Goal: Task Accomplishment & Management: Manage account settings

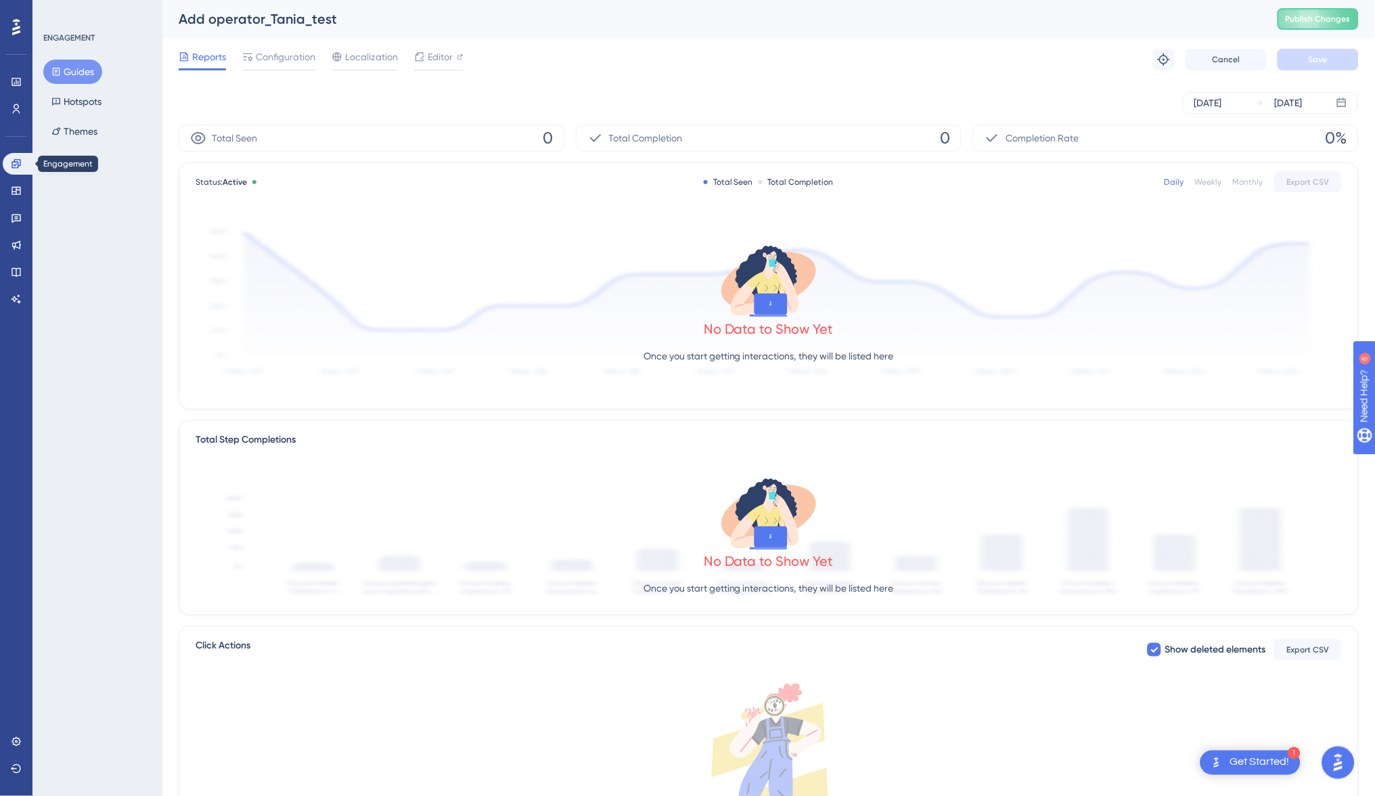
click at [18, 163] on icon at bounding box center [16, 163] width 9 height 9
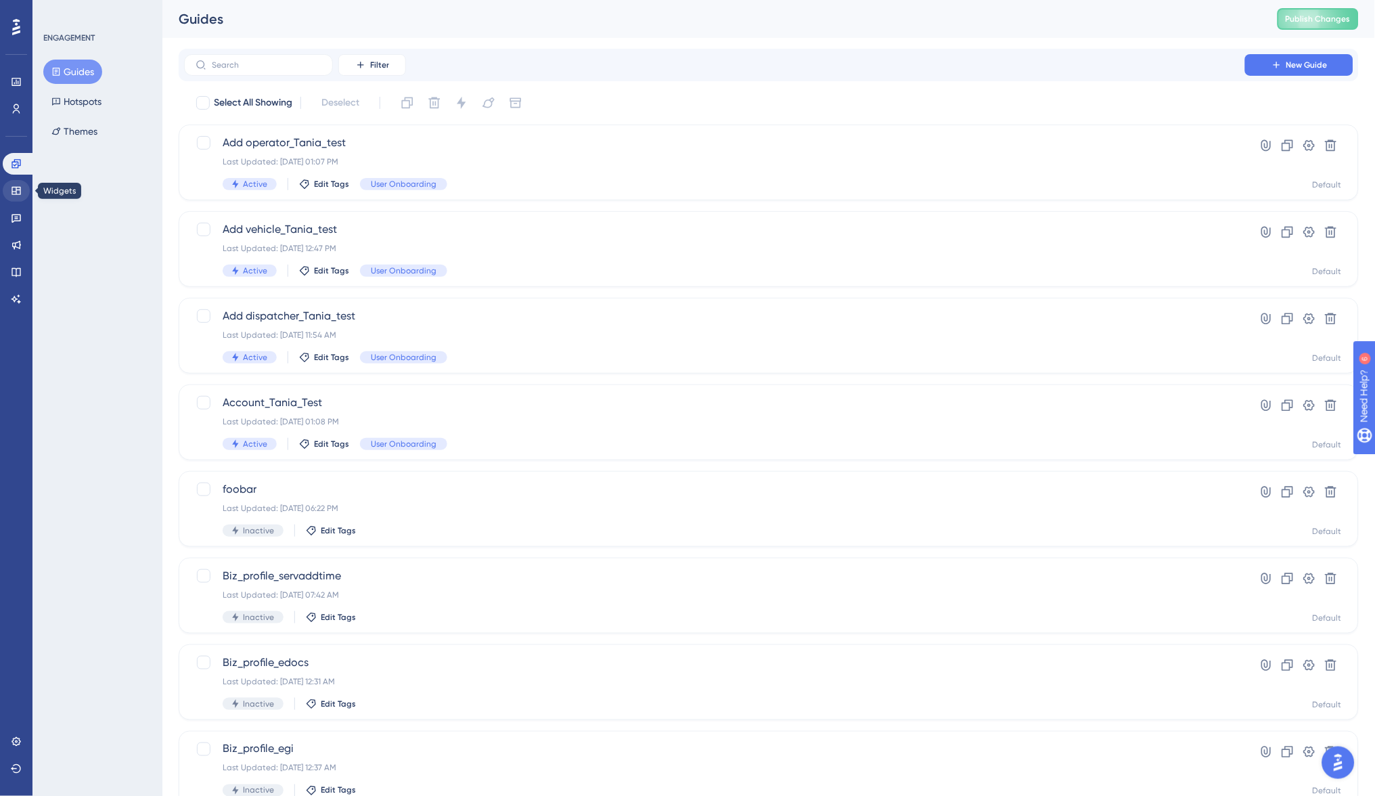
click at [15, 191] on icon at bounding box center [16, 191] width 9 height 8
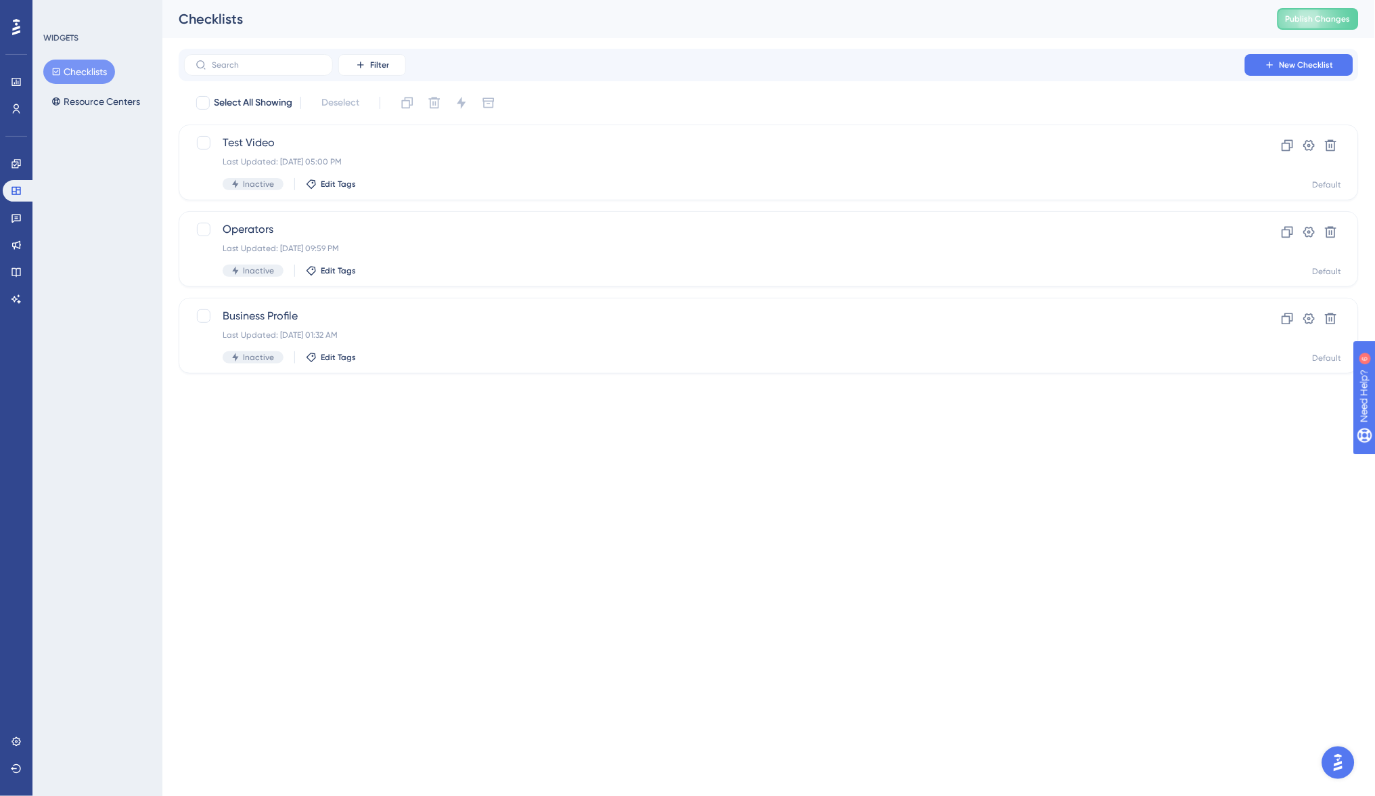
click at [83, 70] on button "Checklists" at bounding box center [79, 72] width 72 height 24
click at [13, 189] on icon at bounding box center [16, 190] width 11 height 11
click at [12, 214] on icon at bounding box center [16, 218] width 9 height 9
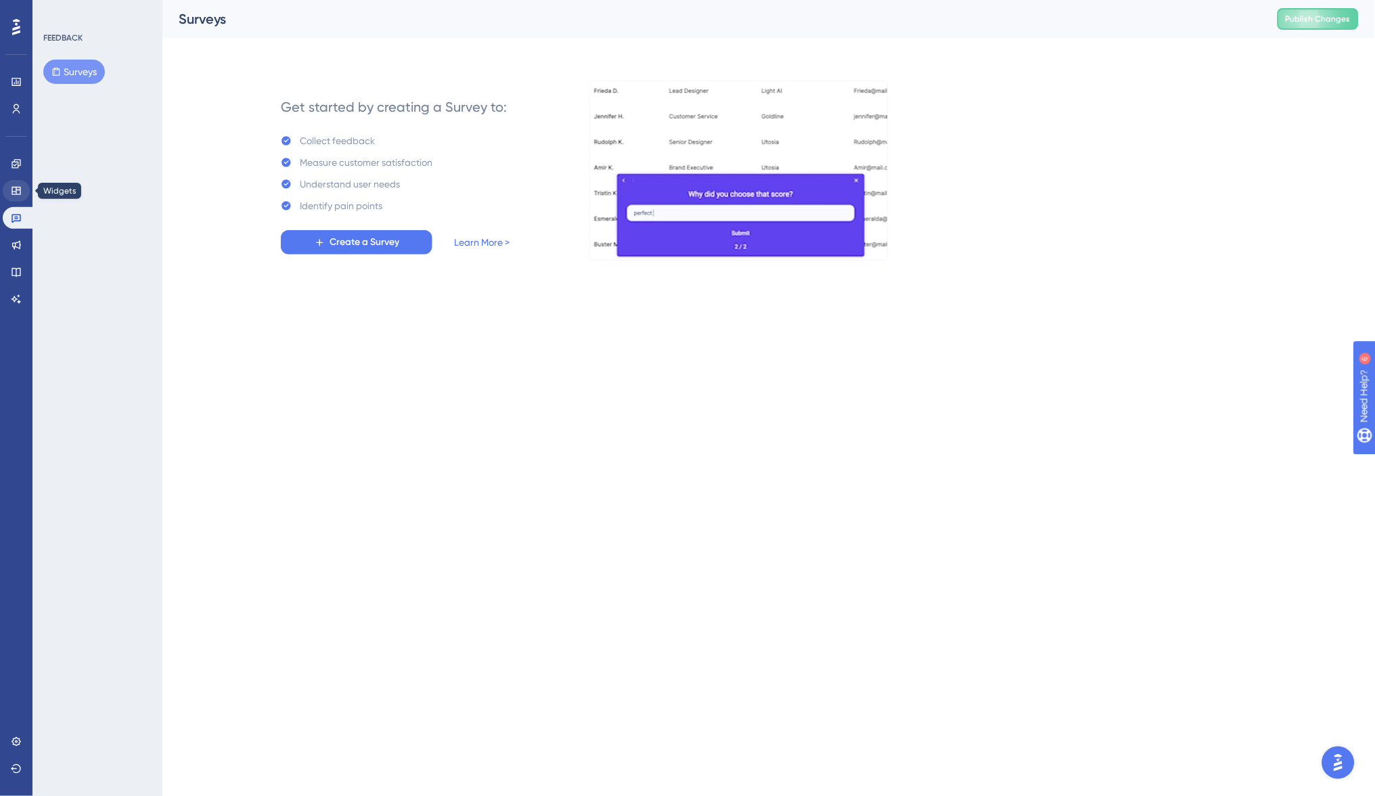
click at [17, 187] on icon at bounding box center [16, 191] width 9 height 8
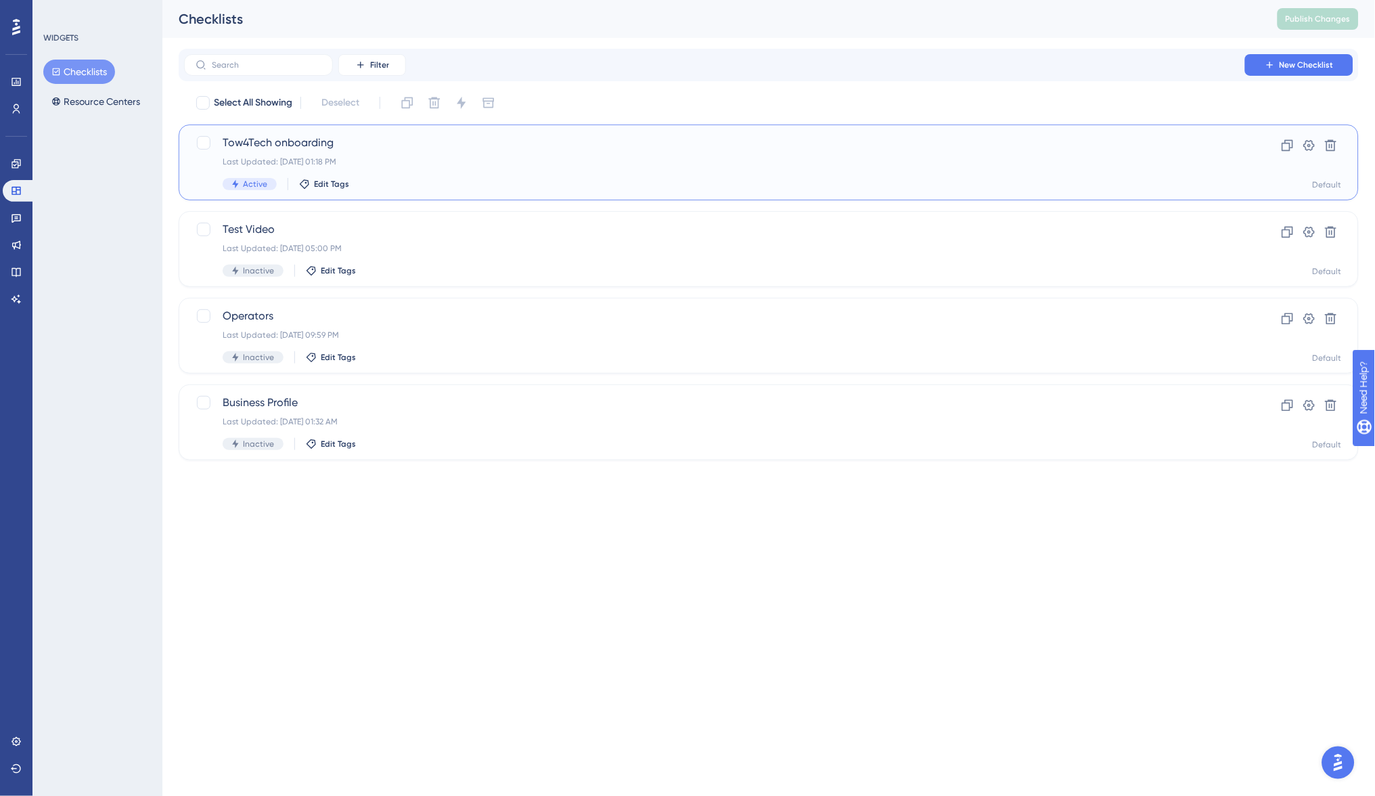
click at [483, 160] on div "Last Updated: Sep 10 2025 at 01:18 PM" at bounding box center [715, 161] width 984 height 11
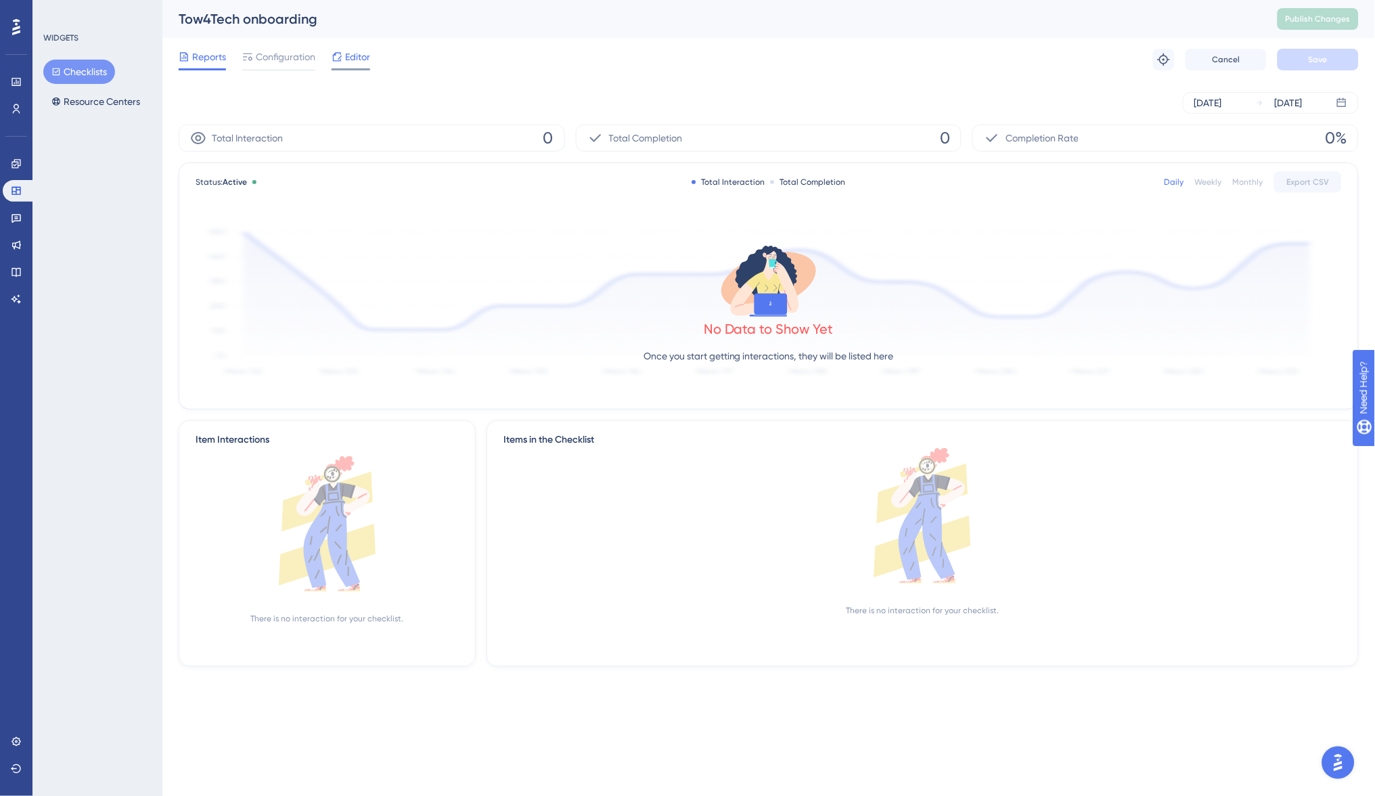
click at [363, 64] on div "Editor" at bounding box center [350, 60] width 39 height 22
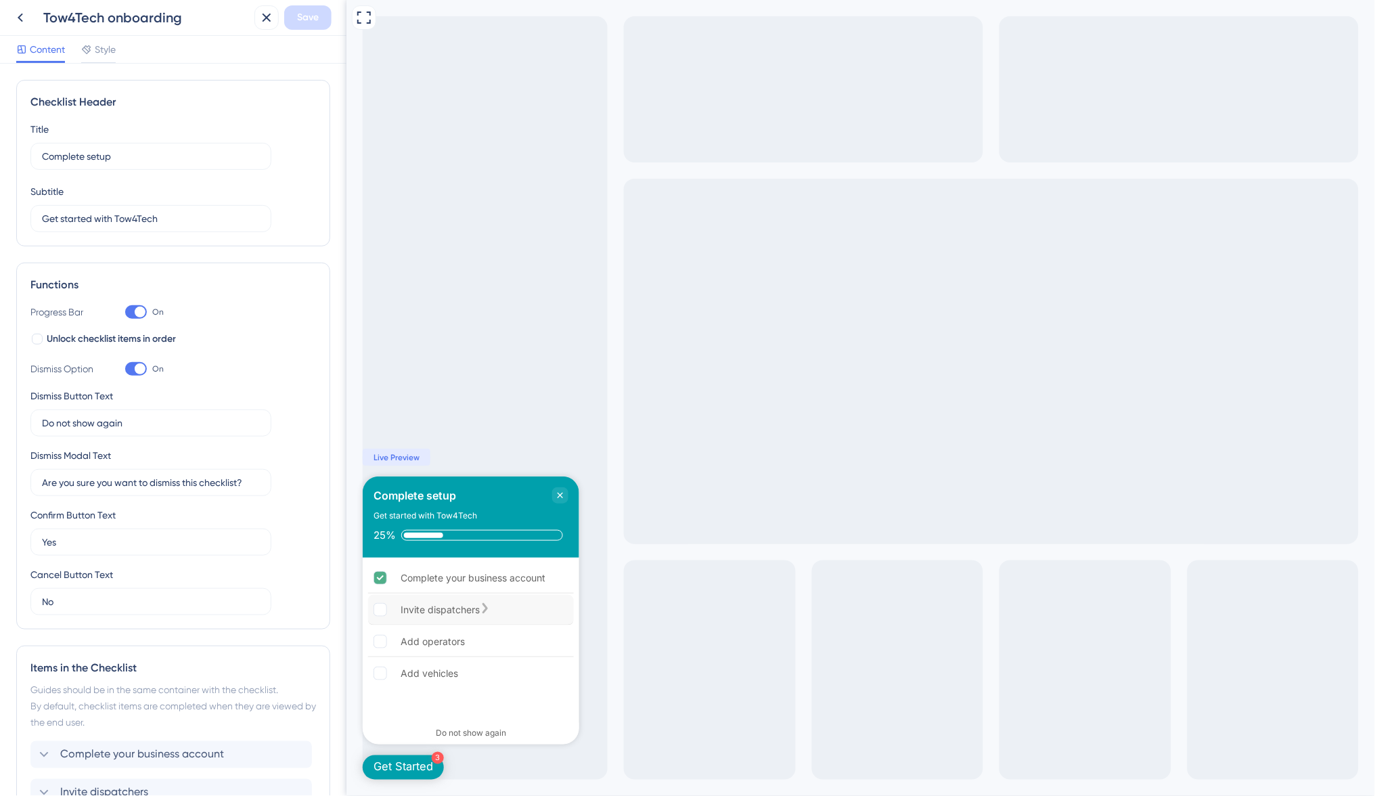
click at [470, 603] on div "Invite dispatchers" at bounding box center [439, 609] width 79 height 16
click at [467, 635] on div "Add operators" at bounding box center [470, 641] width 206 height 30
click at [459, 668] on div "Add vehicles" at bounding box center [470, 673] width 206 height 30
click at [21, 10] on icon at bounding box center [20, 17] width 16 height 16
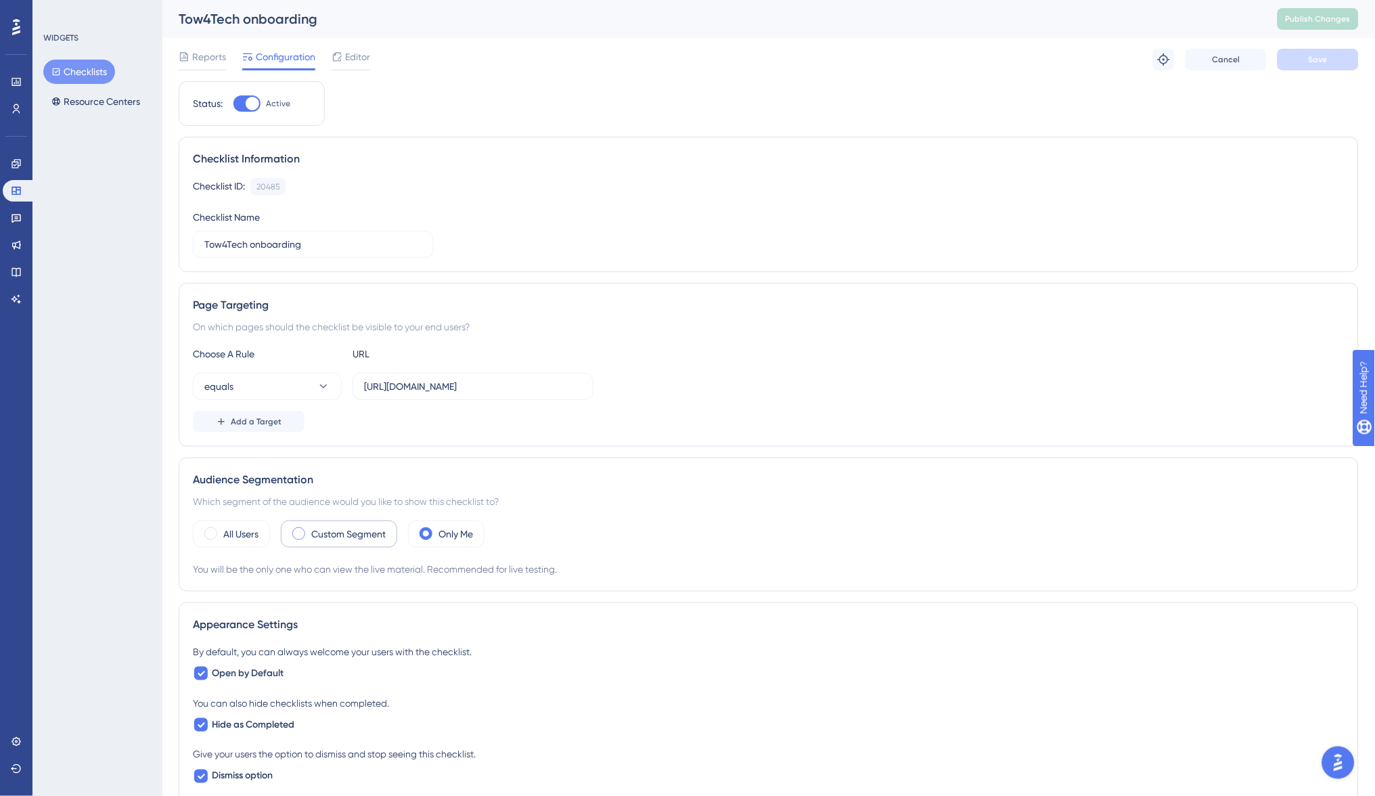
click at [321, 531] on label "Custom Segment" at bounding box center [348, 534] width 74 height 16
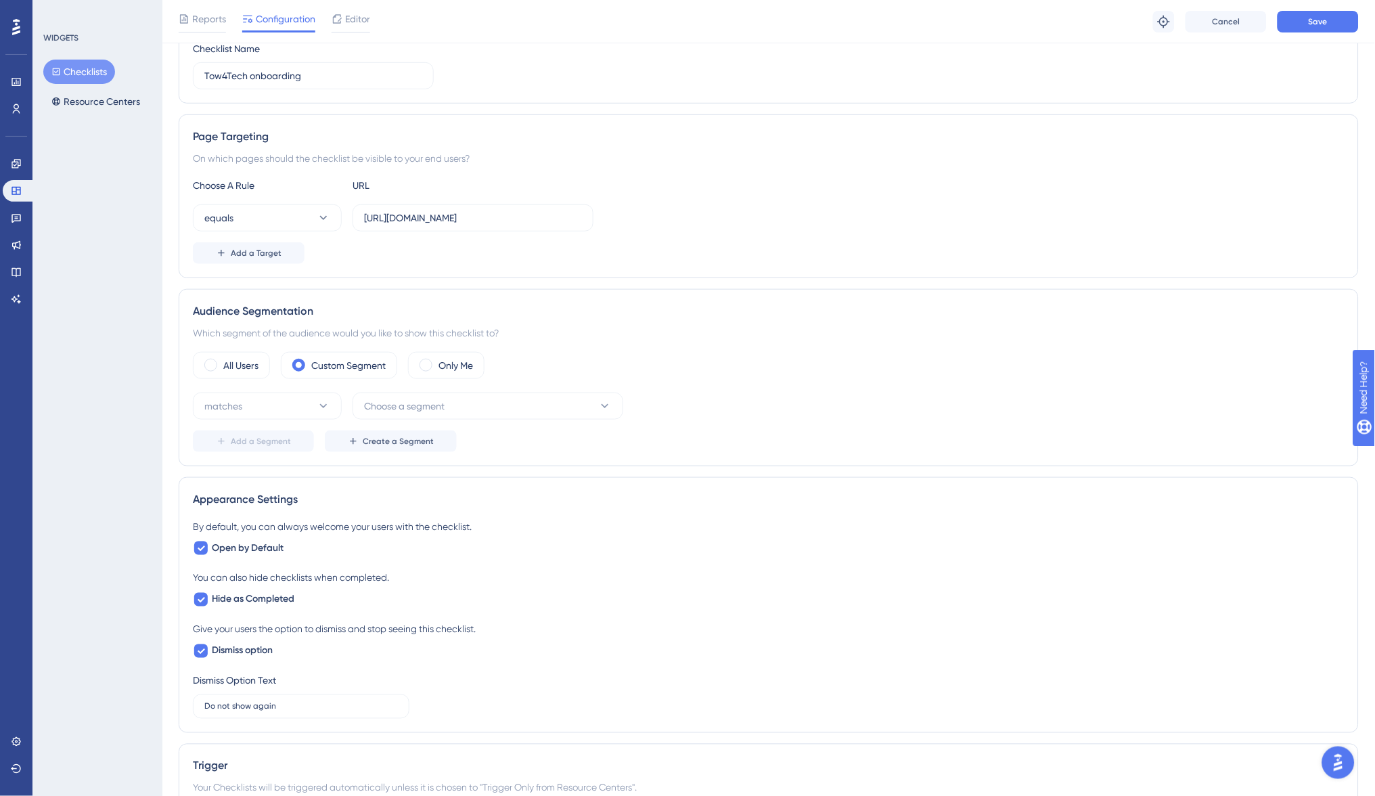
scroll to position [176, 0]
click at [450, 411] on button "Choose a segment" at bounding box center [487, 403] width 271 height 27
click at [428, 476] on div "New Users New Users" at bounding box center [487, 486] width 231 height 27
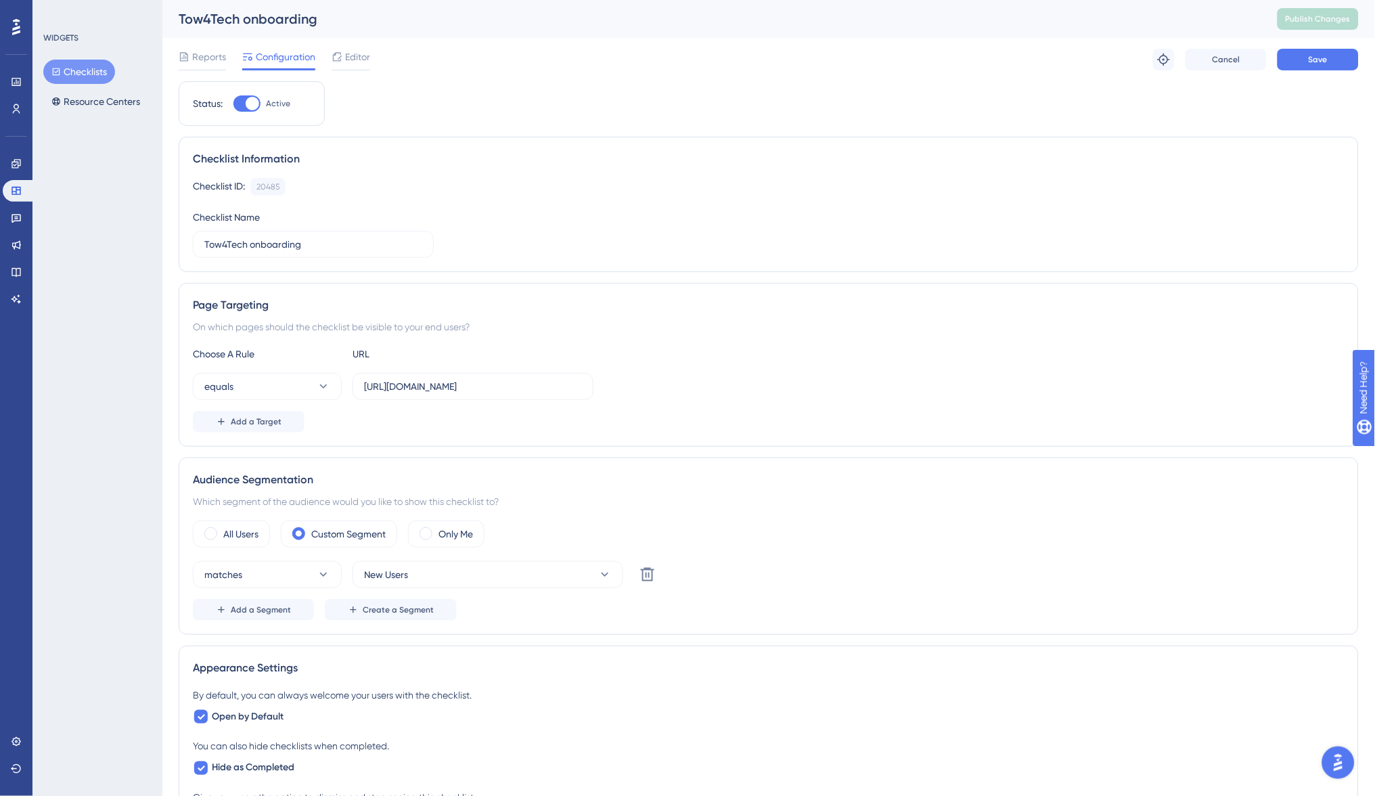
scroll to position [0, 0]
click at [9, 114] on link at bounding box center [16, 109] width 27 height 22
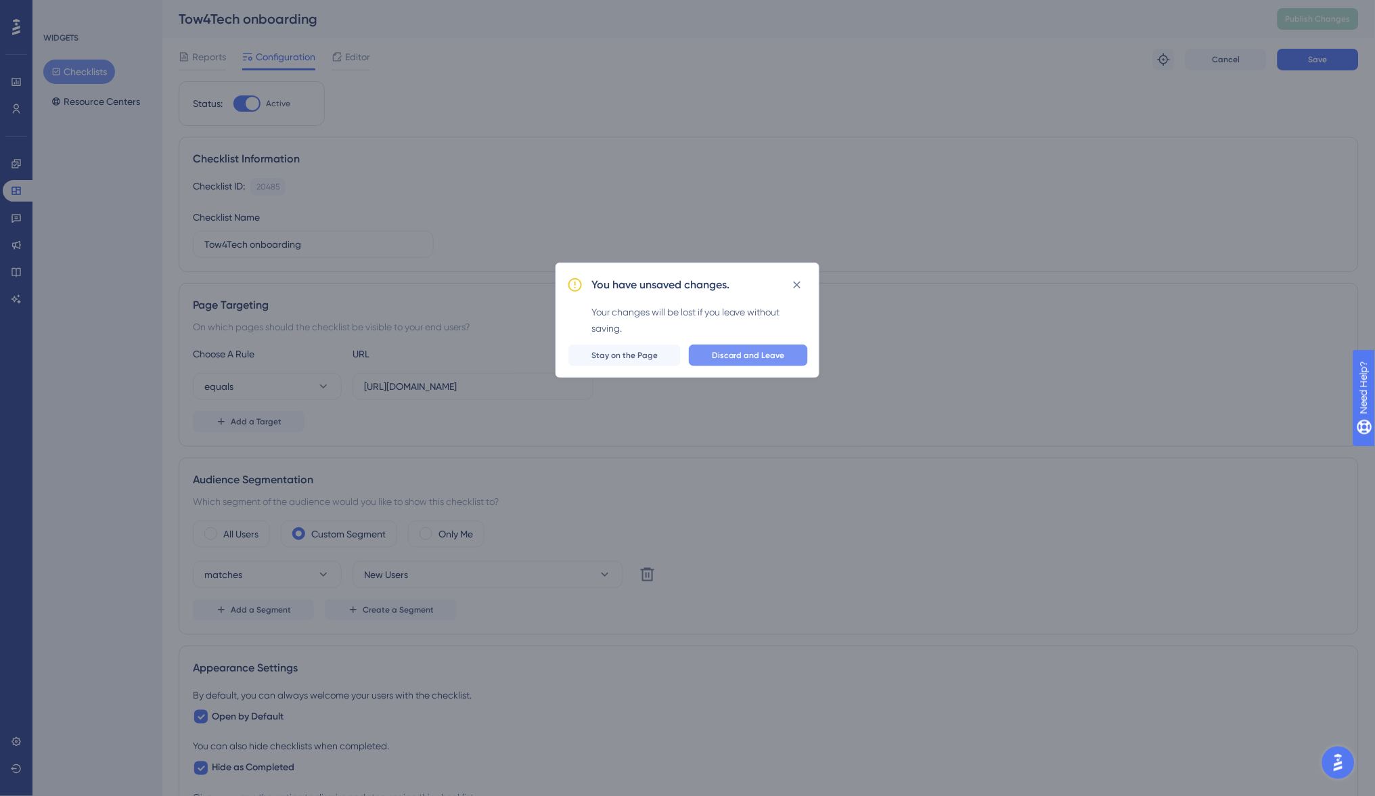
click at [762, 355] on span "Discard and Leave" at bounding box center [748, 355] width 73 height 11
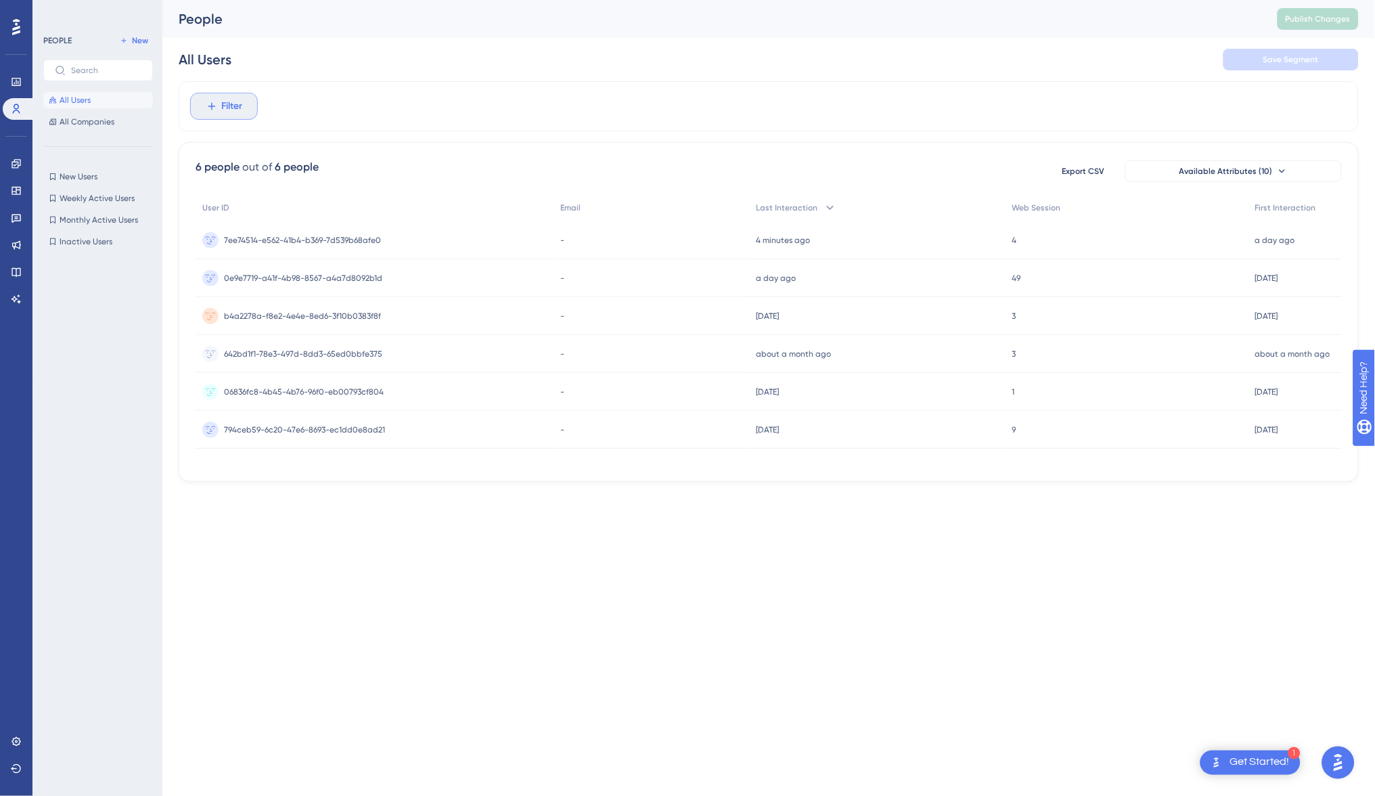
click at [225, 110] on span "Filter" at bounding box center [232, 106] width 21 height 16
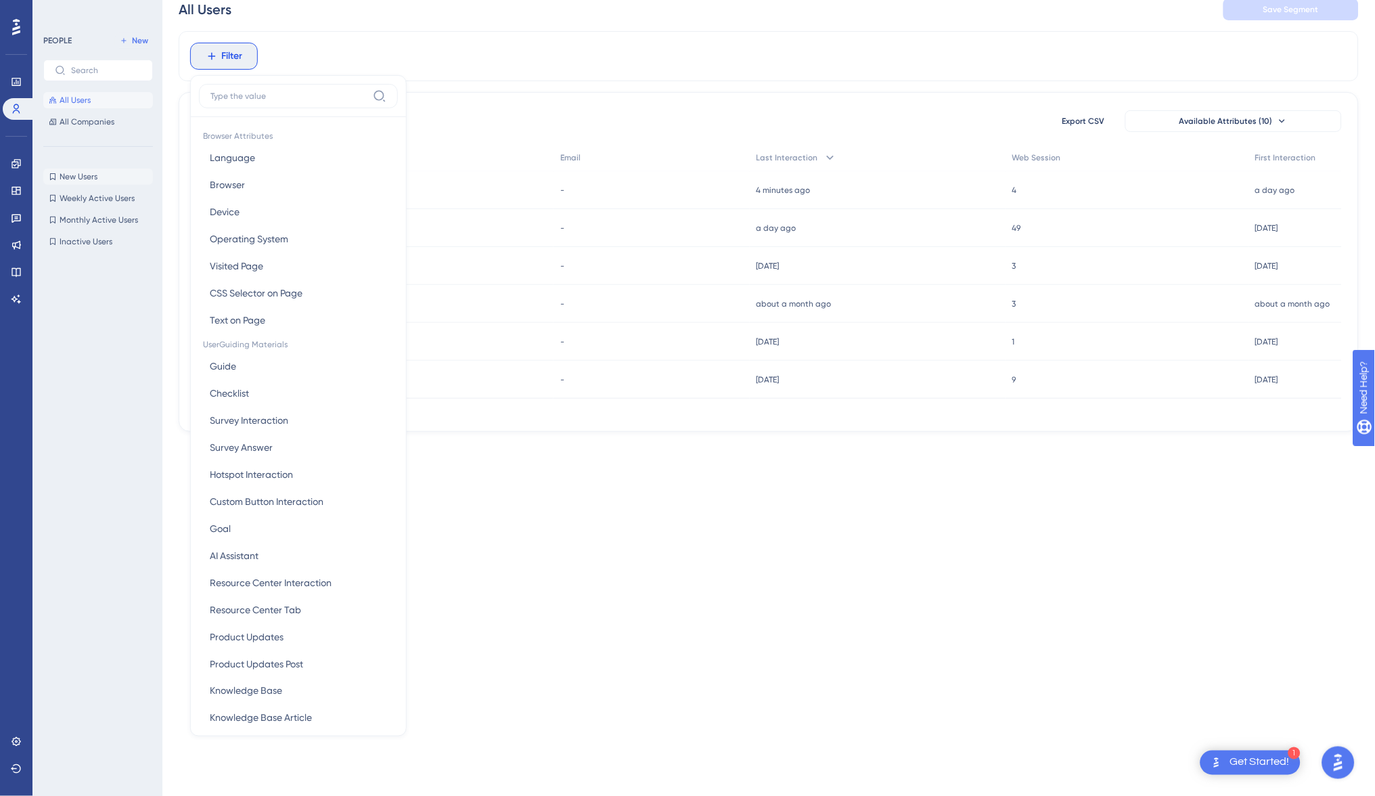
click at [107, 173] on button "New Users New Users" at bounding box center [98, 176] width 110 height 16
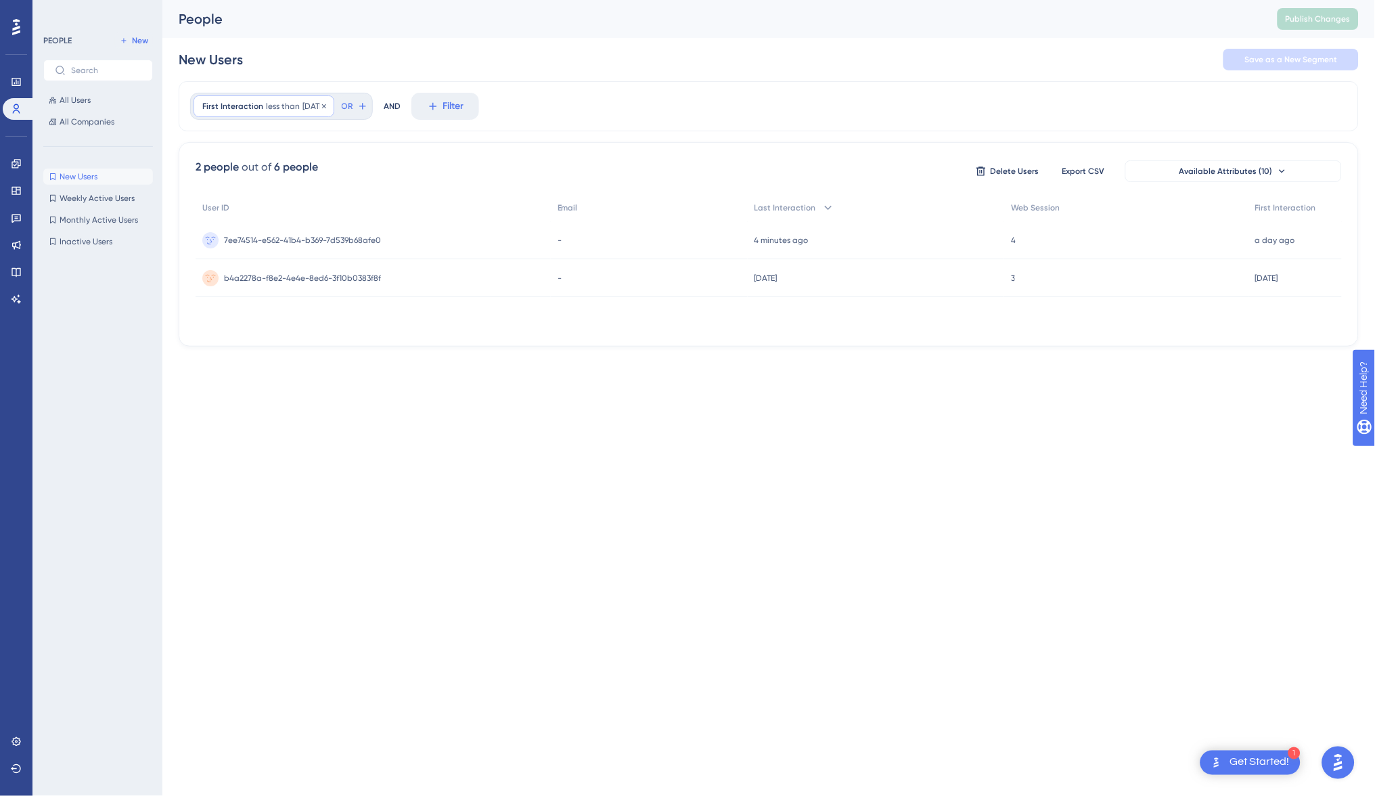
click at [321, 101] on span "10 days ago" at bounding box center [313, 106] width 23 height 11
click at [16, 107] on icon at bounding box center [16, 109] width 11 height 11
click at [17, 160] on icon at bounding box center [16, 163] width 11 height 11
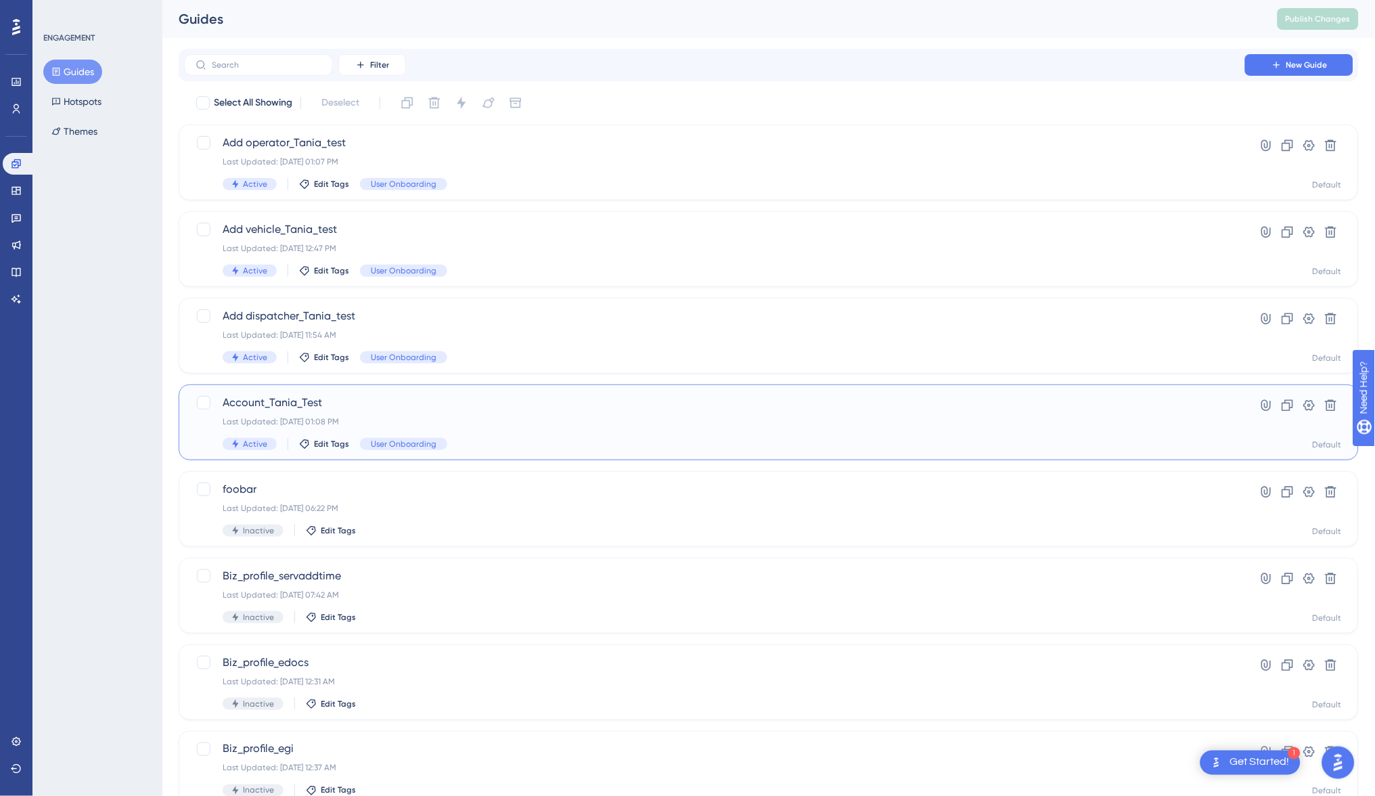
click at [488, 439] on div "Active Edit Tags User Onboarding" at bounding box center [715, 444] width 984 height 12
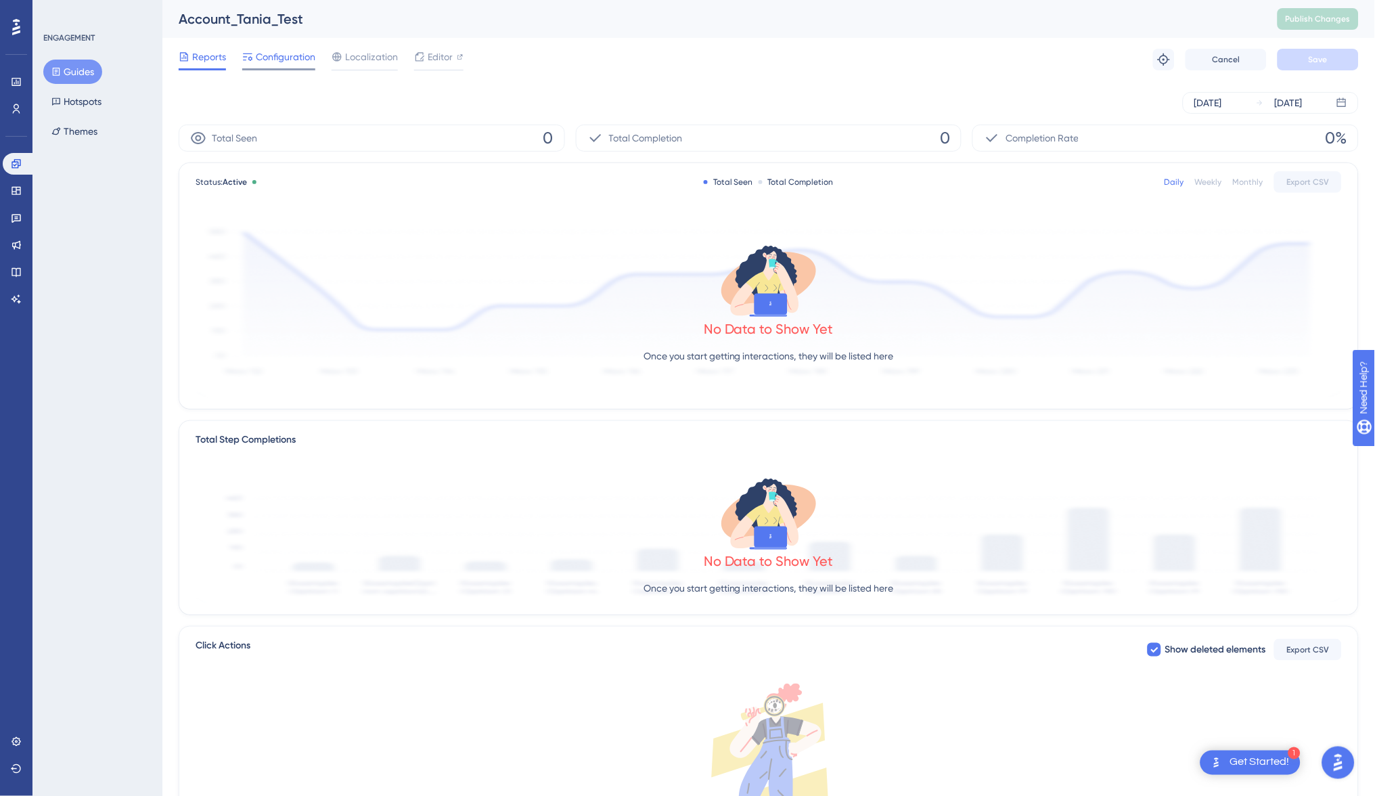
click at [267, 59] on span "Configuration" at bounding box center [286, 57] width 60 height 16
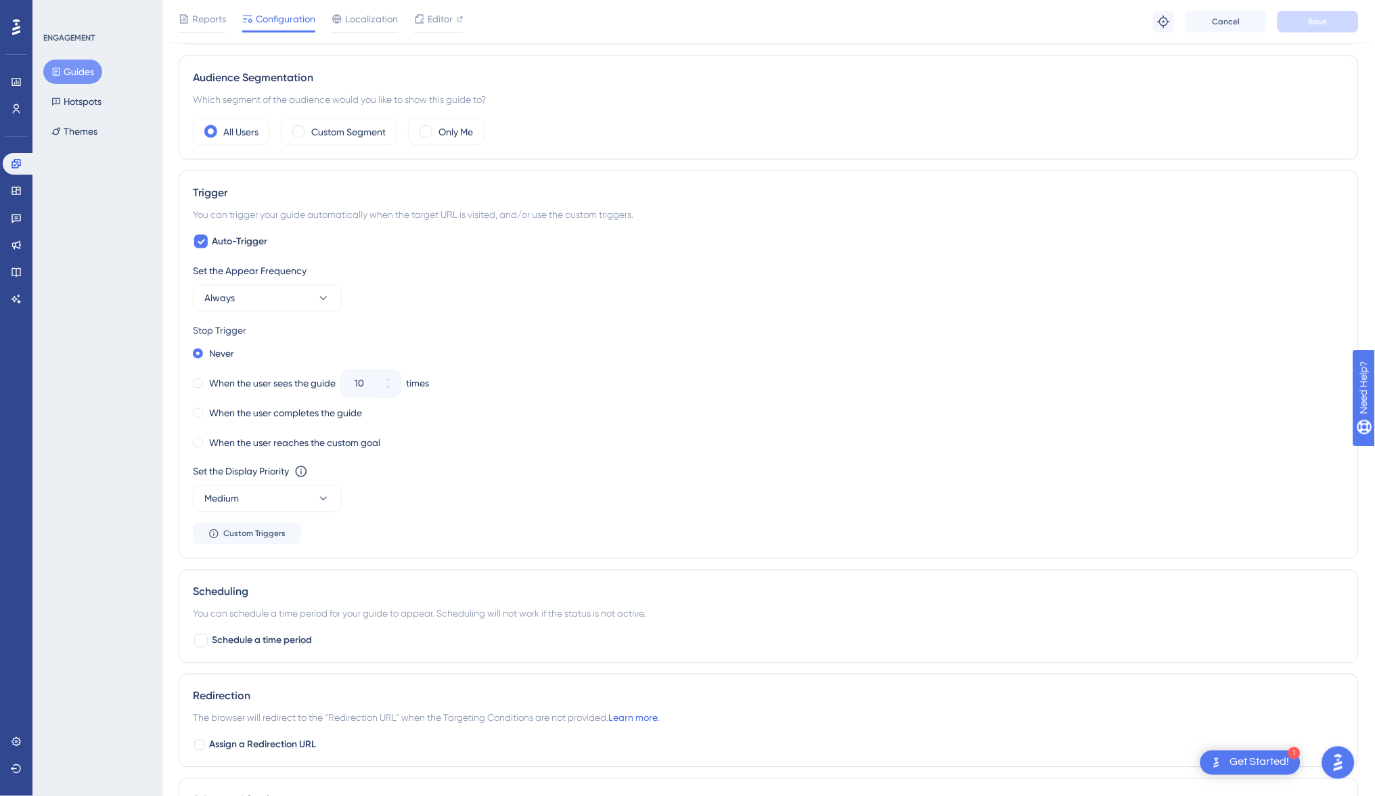
scroll to position [465, 0]
click at [235, 440] on label "When the user reaches the custom goal" at bounding box center [294, 447] width 171 height 16
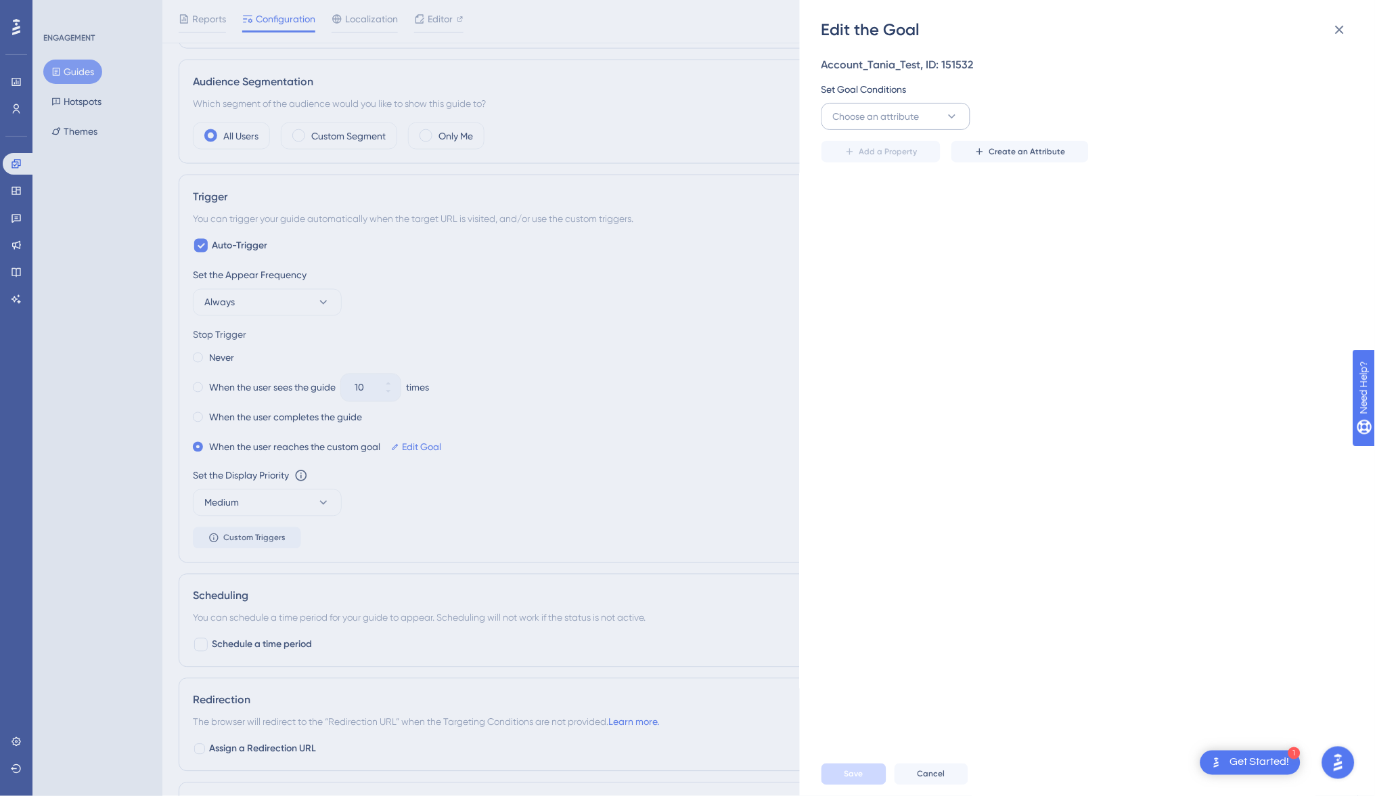
click at [943, 116] on button "Choose an attribute" at bounding box center [895, 116] width 149 height 27
click at [888, 199] on span "Visited Page" at bounding box center [867, 199] width 53 height 16
click at [943, 120] on button "Visited Page" at bounding box center [895, 116] width 149 height 27
click at [18, 93] on div "Edit the Goal Account_Tania_Test, ID: 151532 Set Goal Conditions Visited Page V…" at bounding box center [687, 398] width 1375 height 796
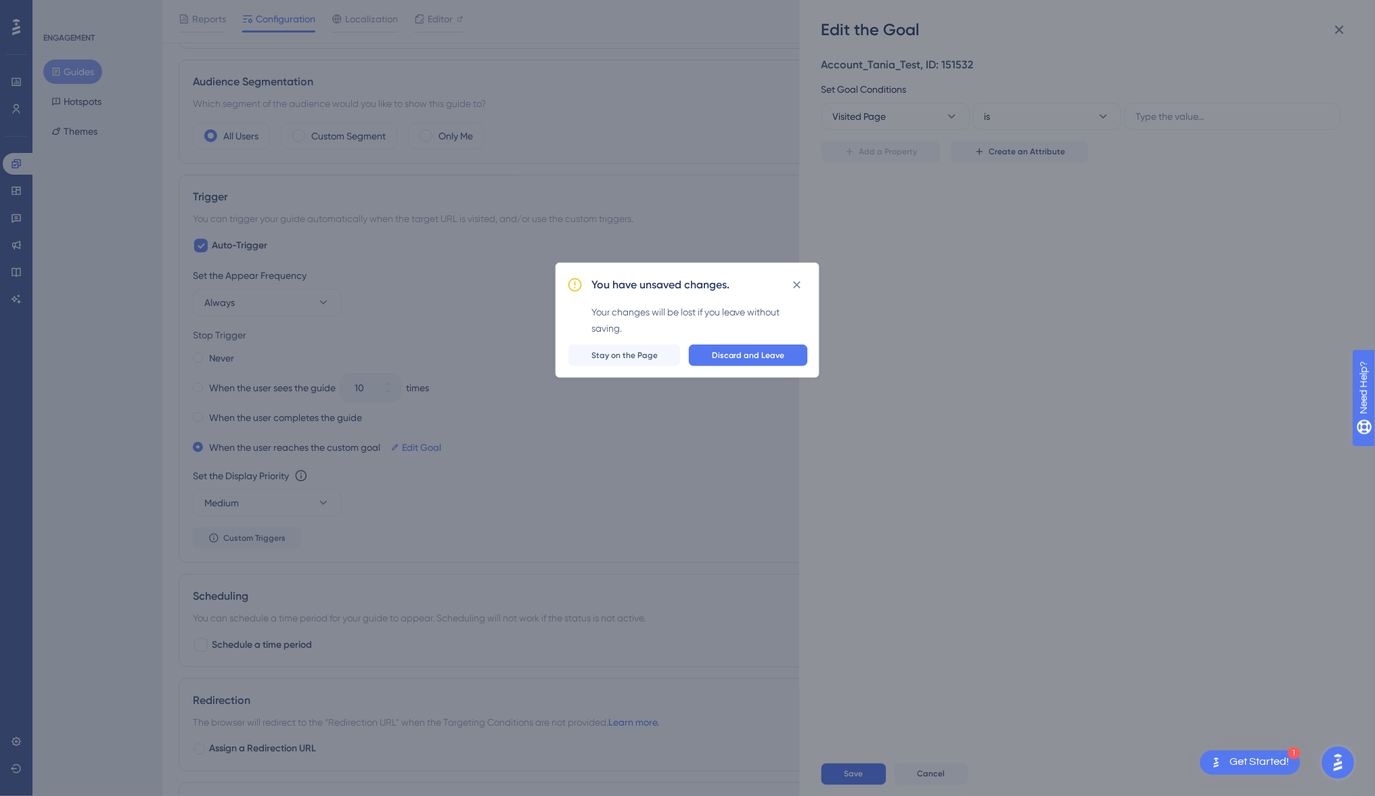
click at [14, 107] on div "You have unsaved changes. Your changes will be lost if you leave without saving…" at bounding box center [687, 398] width 1375 height 796
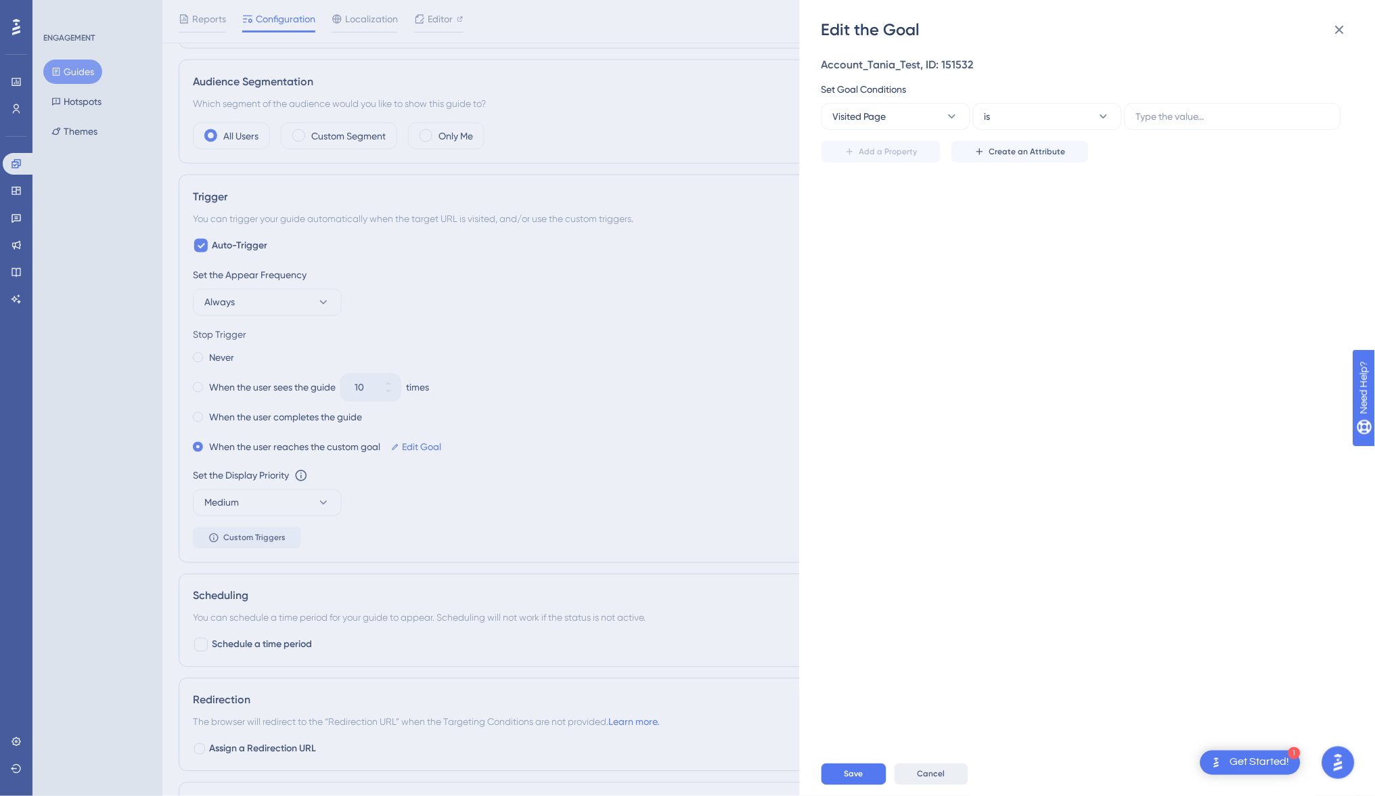
click at [932, 771] on span "Cancel" at bounding box center [931, 774] width 28 height 11
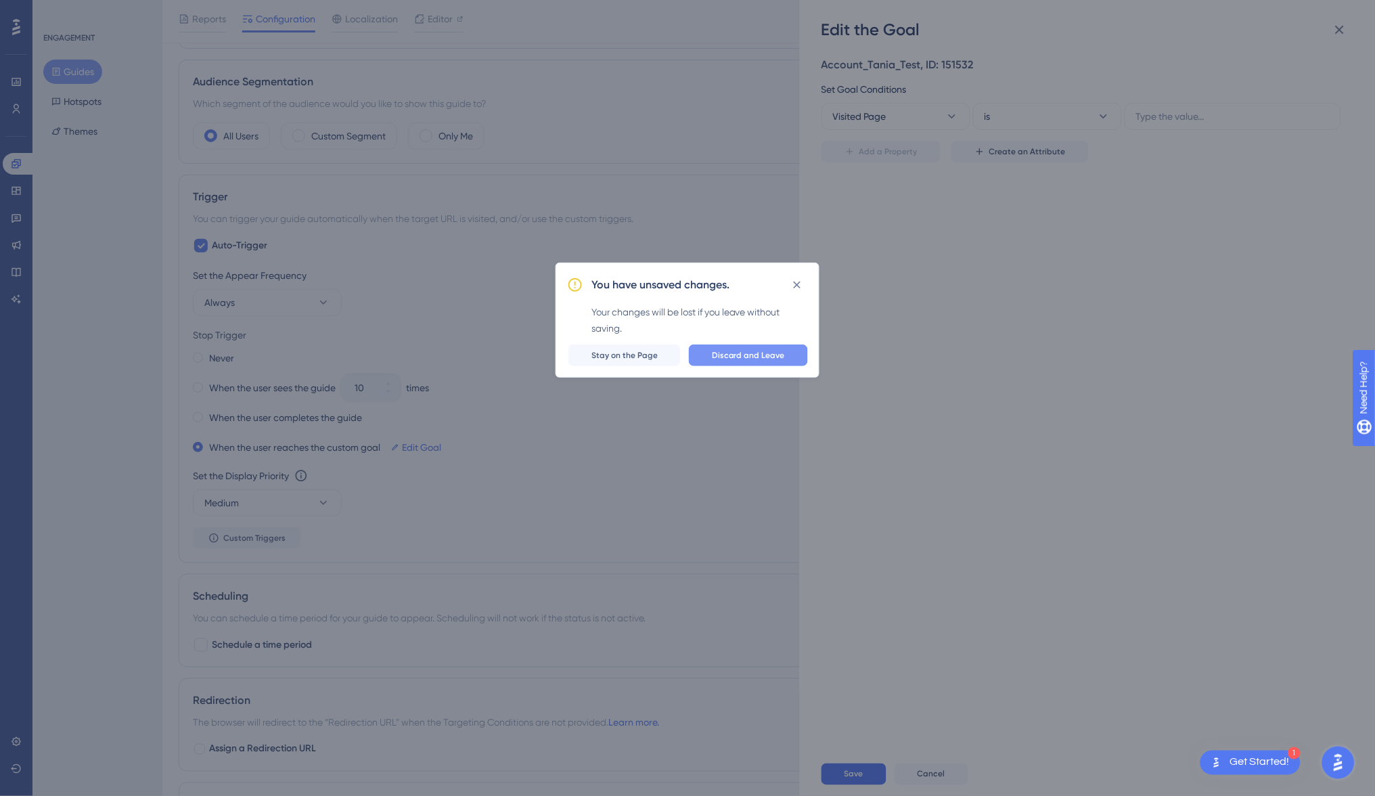
click at [770, 350] on span "Discard and Leave" at bounding box center [748, 355] width 73 height 11
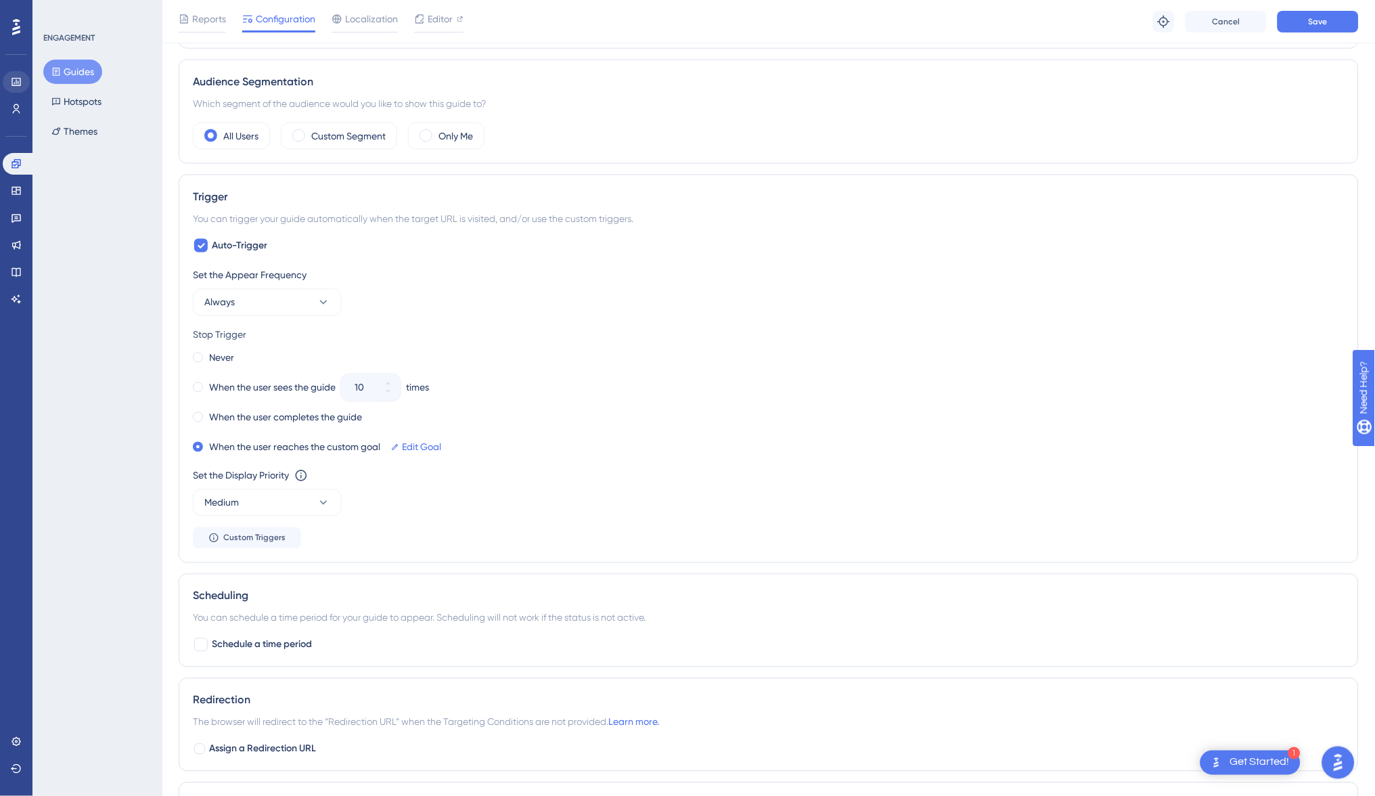
click at [12, 92] on link at bounding box center [16, 82] width 27 height 22
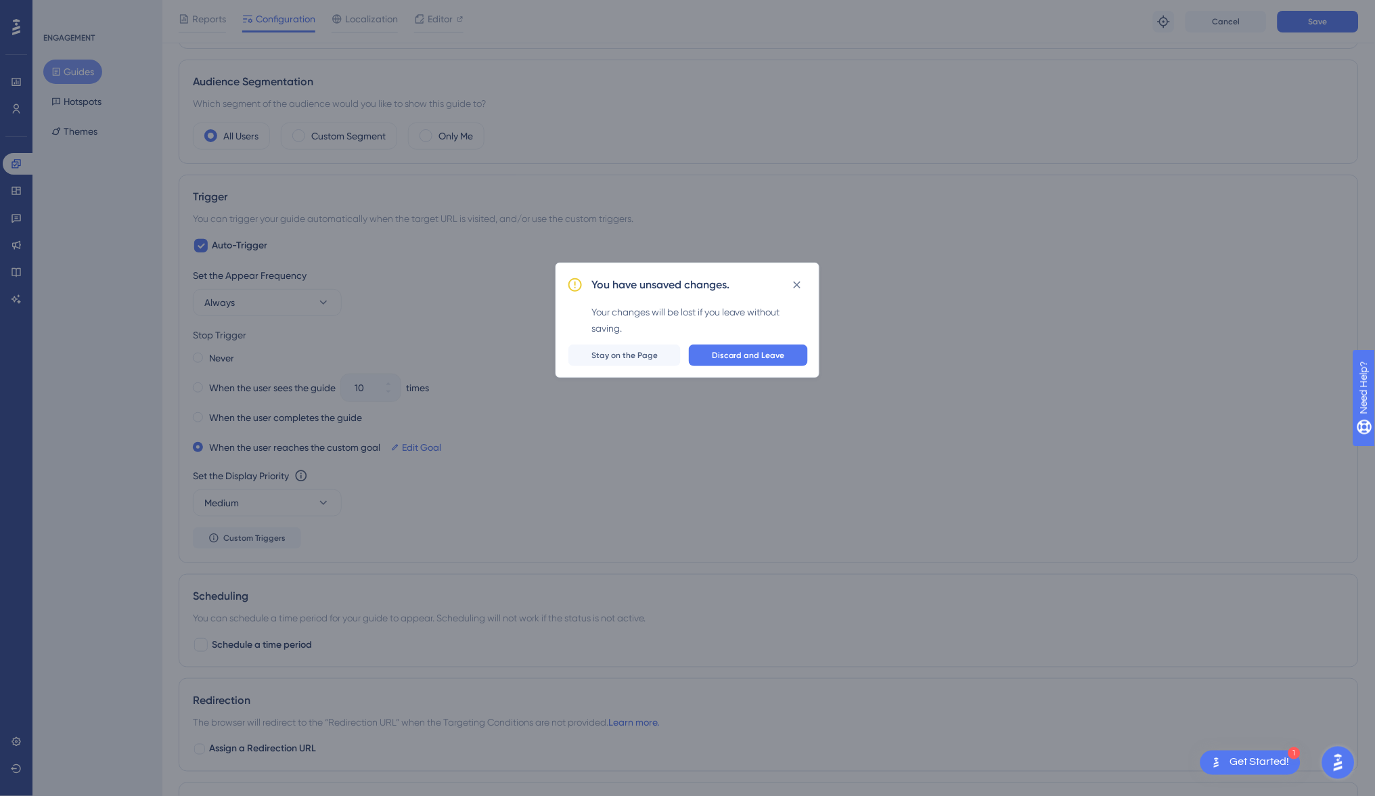
click at [12, 110] on div "You have unsaved changes. Your changes will be lost if you leave without saving…" at bounding box center [687, 398] width 1375 height 796
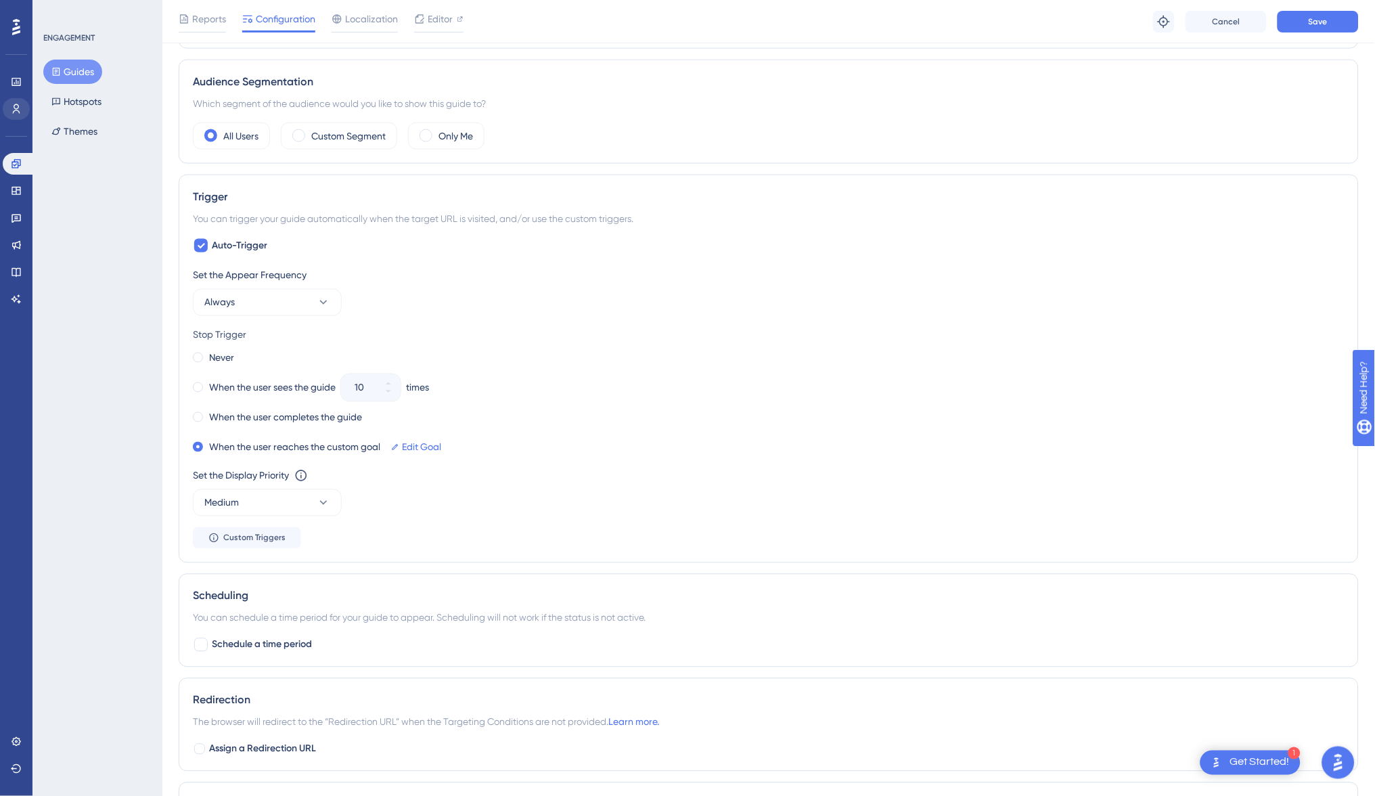
click at [15, 109] on icon at bounding box center [16, 108] width 7 height 9
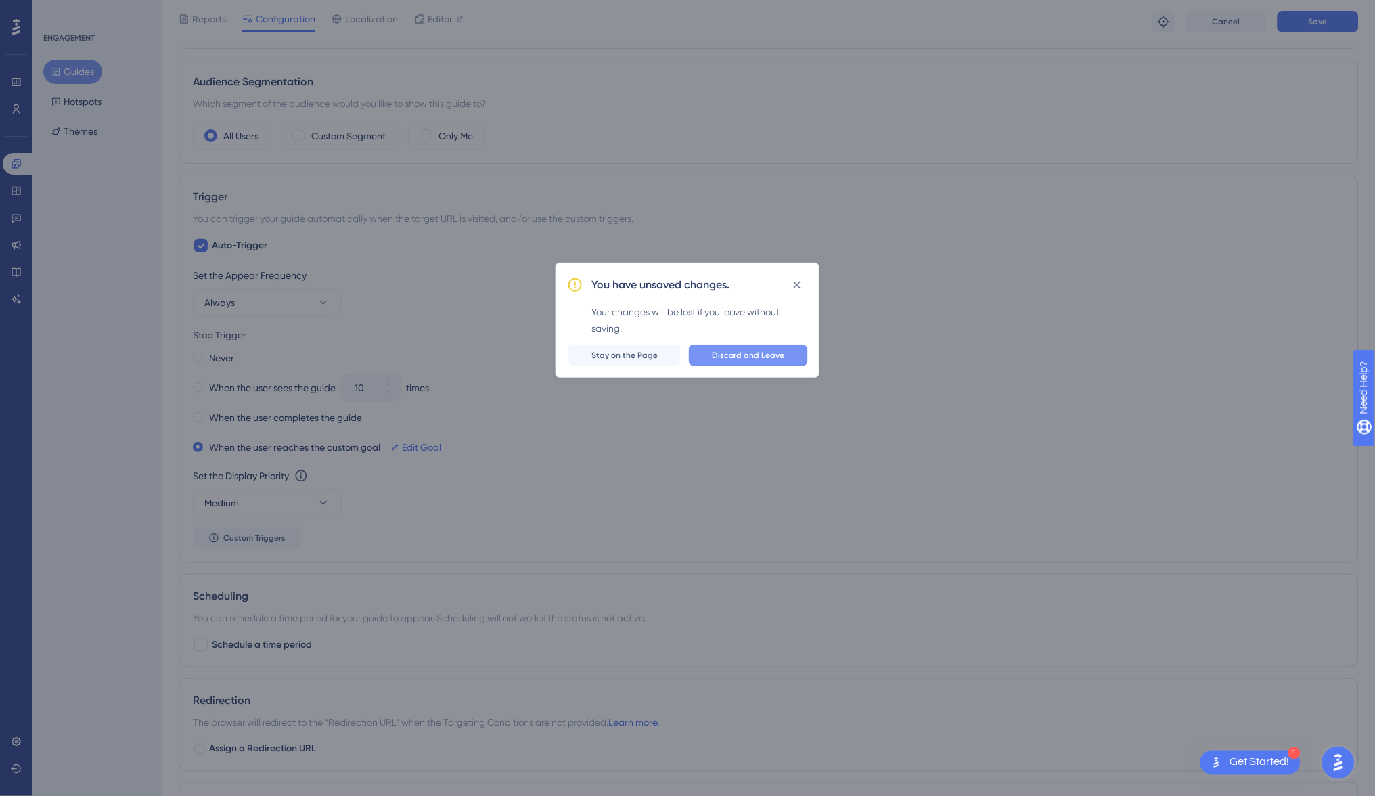
click at [759, 350] on span "Discard and Leave" at bounding box center [748, 355] width 73 height 11
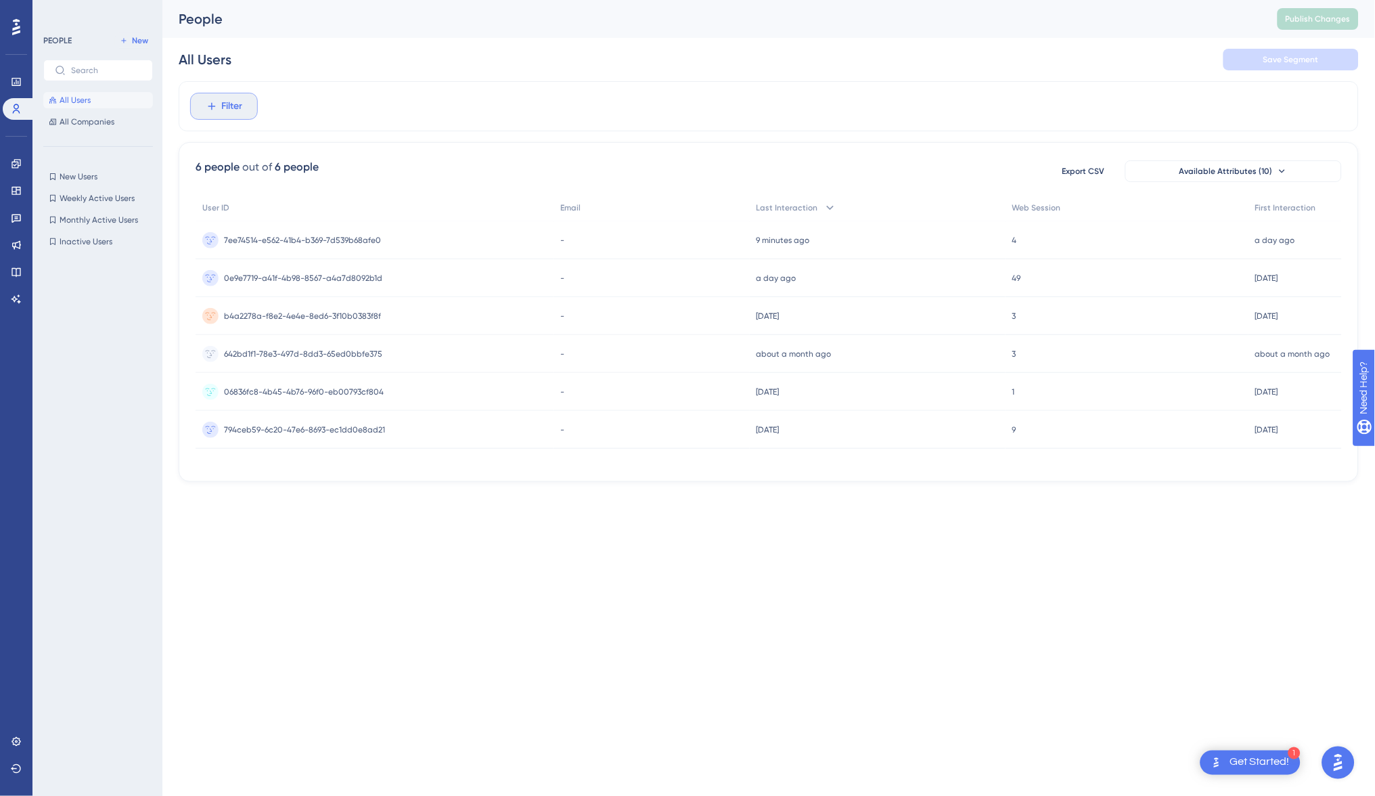
drag, startPoint x: 689, startPoint y: 175, endPoint x: 225, endPoint y: 106, distance: 469.2
click at [225, 106] on span "Filter" at bounding box center [232, 106] width 21 height 16
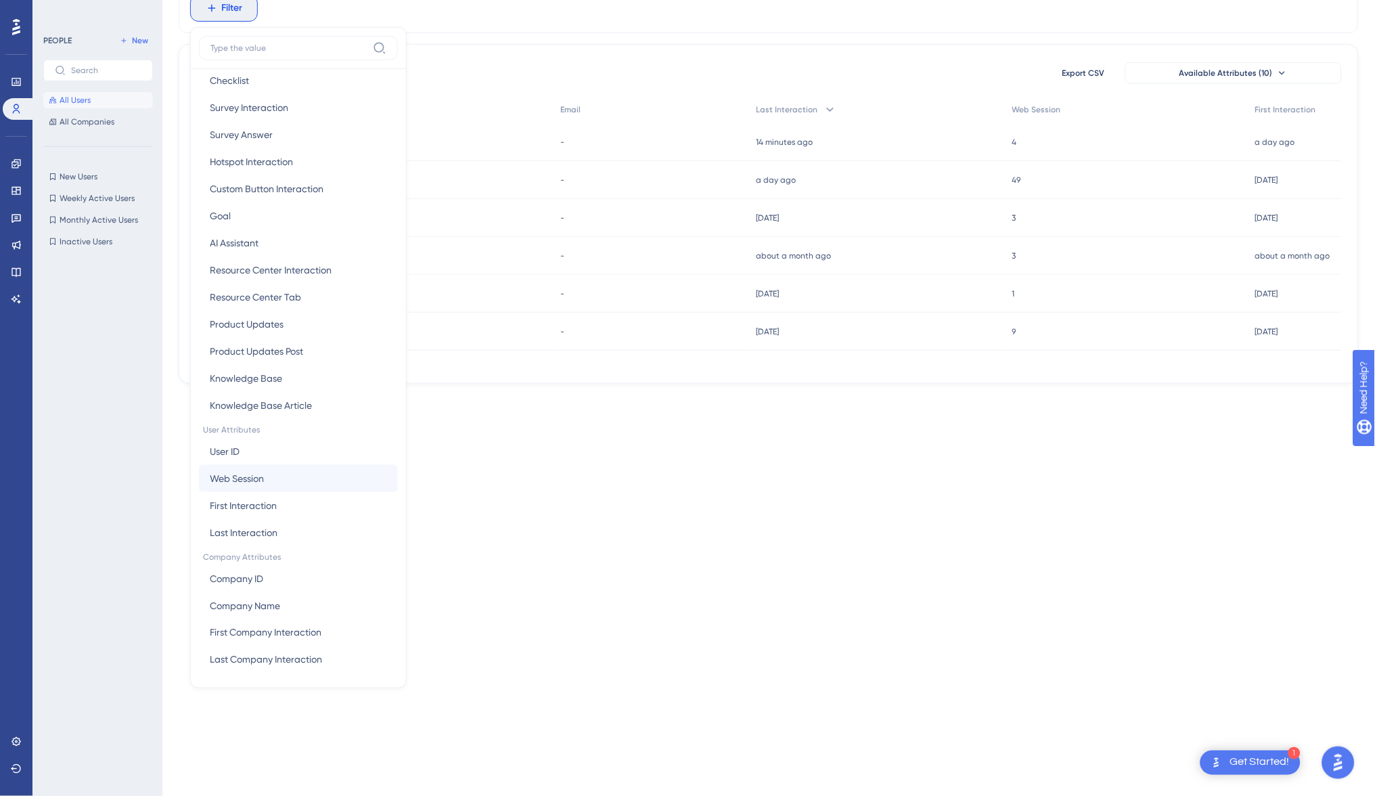
scroll to position [102, 0]
